Goal: Transaction & Acquisition: Download file/media

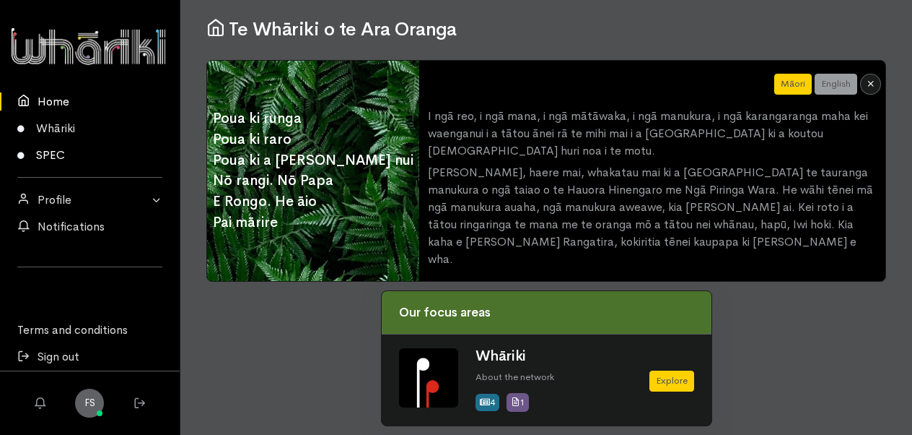
click at [69, 154] on link "SPEC" at bounding box center [90, 154] width 180 height 27
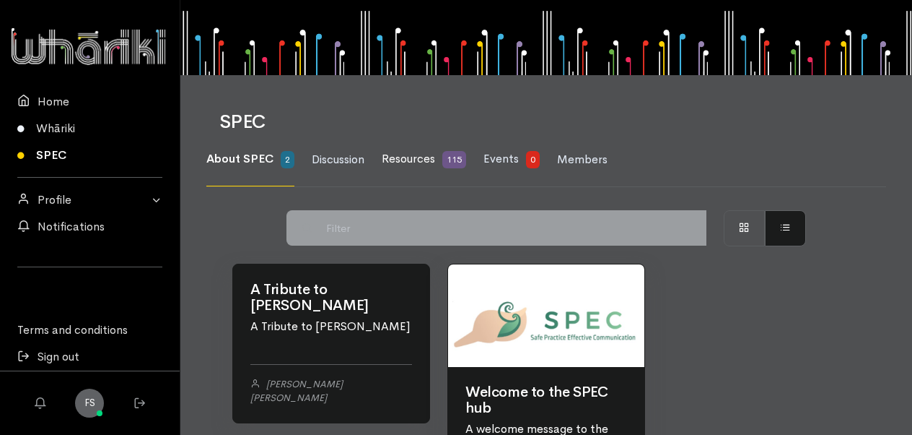
click at [410, 159] on span "Resources" at bounding box center [408, 158] width 53 height 15
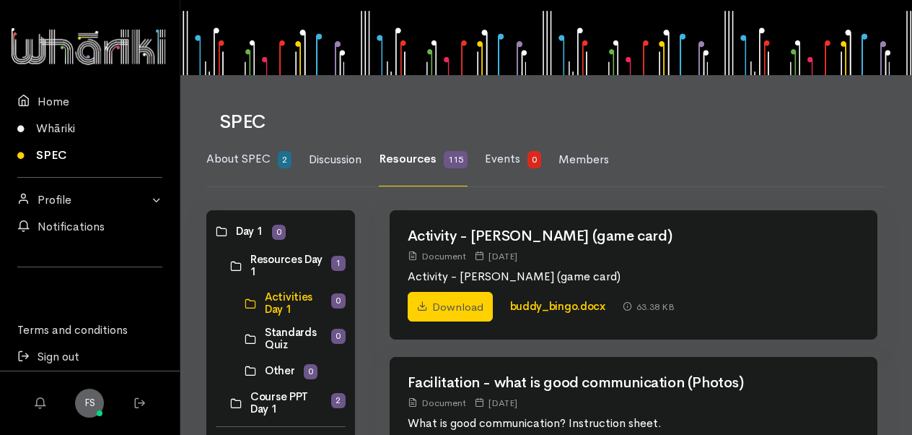
click at [230, 403] on link at bounding box center [230, 403] width 0 height 0
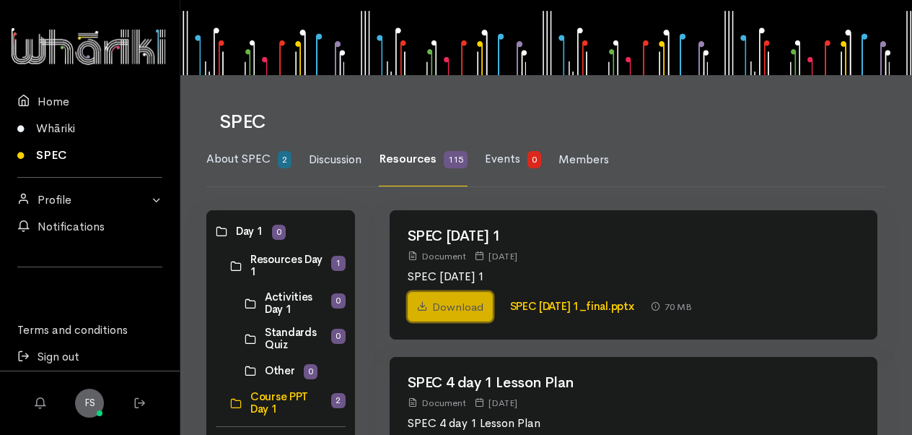
click at [459, 303] on link "Download" at bounding box center [450, 307] width 85 height 30
click at [458, 351] on div "SPEC National_day 1 Document 07 Sep 2023 SPEC National_day 1 Download 70 MB" at bounding box center [634, 348] width 506 height 276
